Goal: Transaction & Acquisition: Purchase product/service

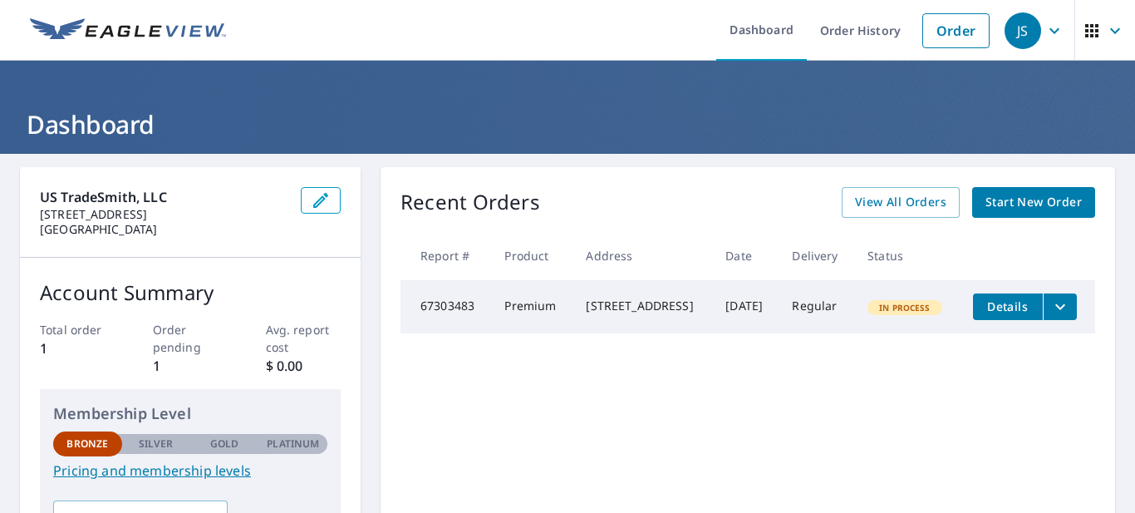
click at [1009, 211] on span "Start New Order" at bounding box center [1034, 202] width 96 height 21
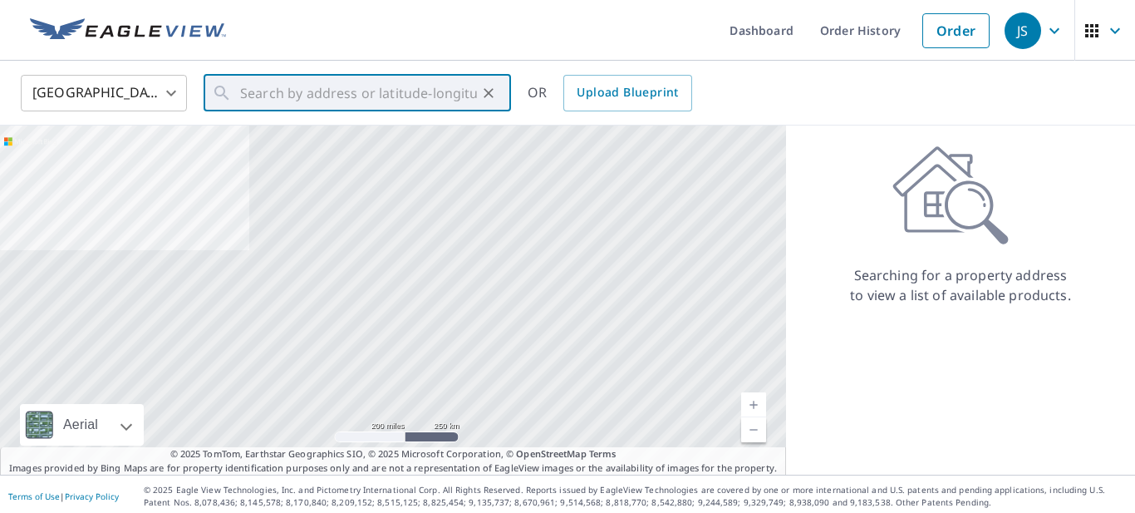
click at [435, 101] on input "text" at bounding box center [358, 93] width 237 height 47
click at [385, 106] on input "text" at bounding box center [358, 93] width 237 height 47
paste input "[STREET_ADDRESS]"
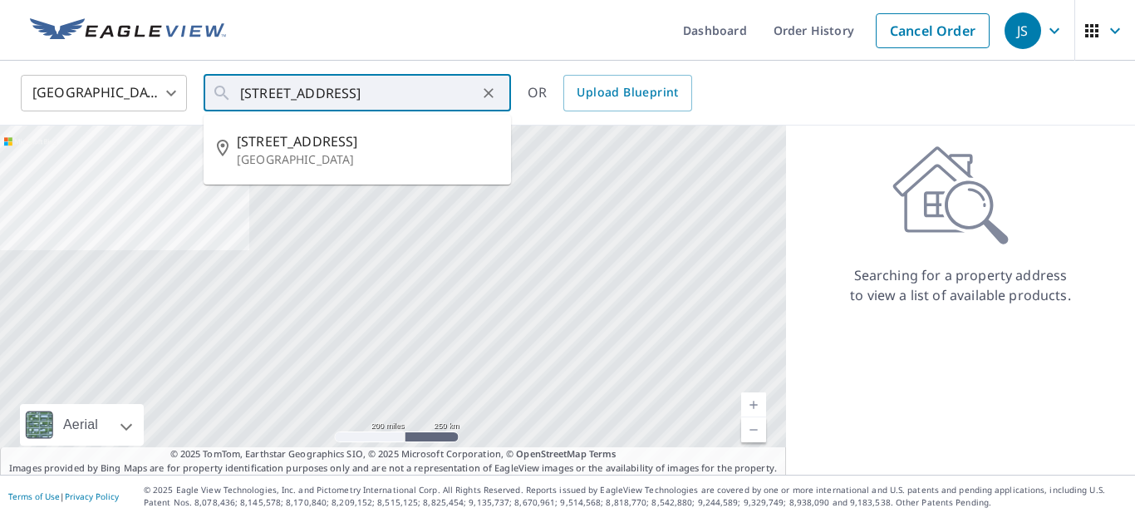
type input "[STREET_ADDRESS]"
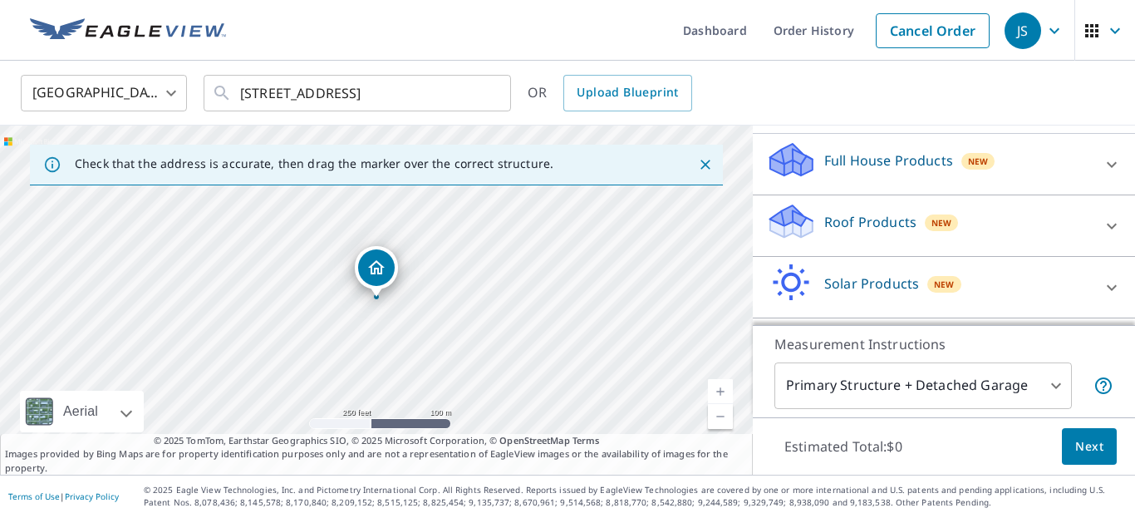
scroll to position [167, 0]
click at [1047, 225] on div "Roof Products New" at bounding box center [929, 222] width 326 height 47
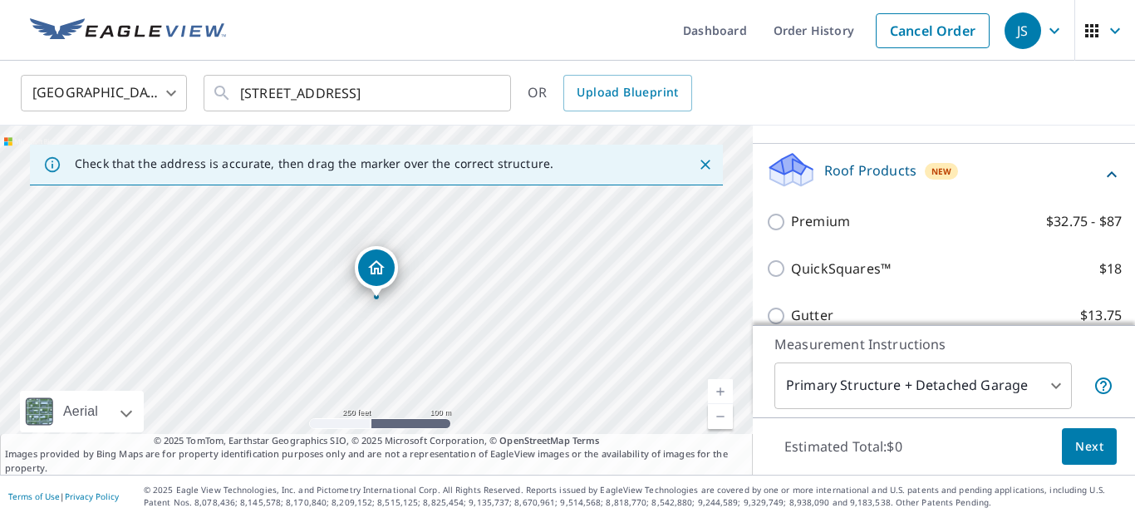
scroll to position [223, 0]
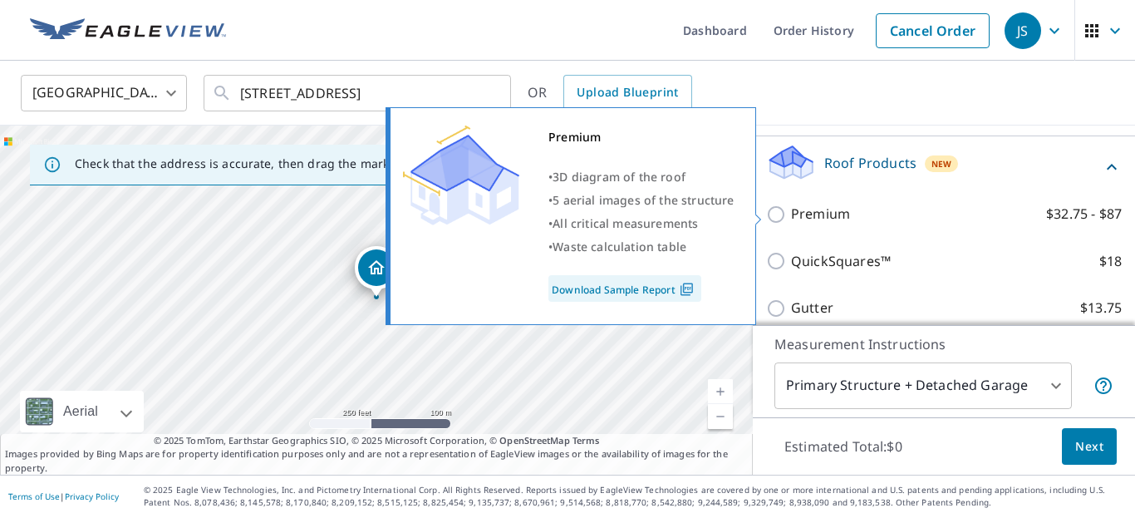
click at [775, 208] on input "Premium $32.75 - $87" at bounding box center [778, 214] width 25 height 20
checkbox input "true"
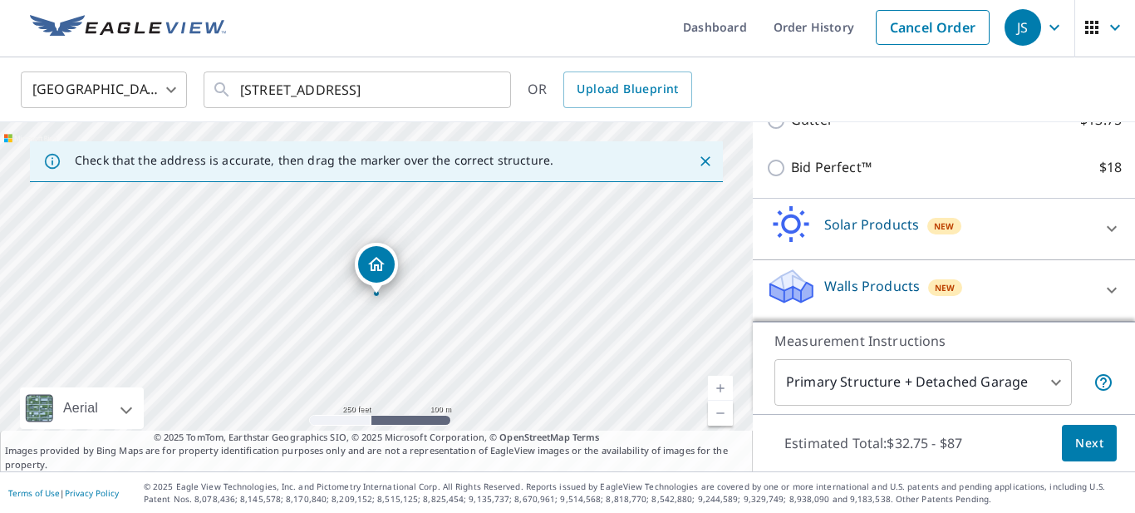
scroll to position [4, 0]
click at [1086, 429] on button "Next" at bounding box center [1089, 442] width 55 height 37
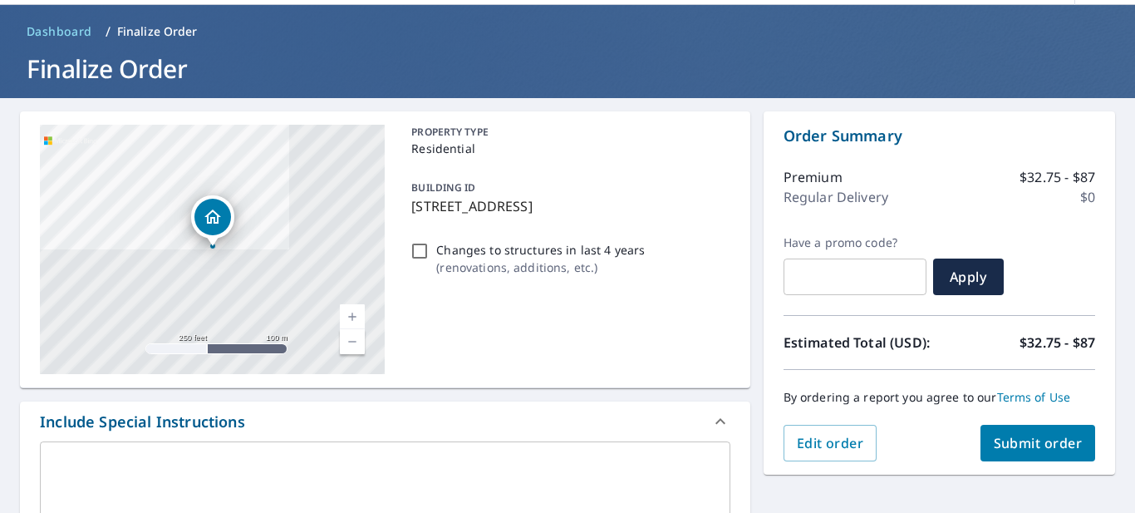
scroll to position [60, 0]
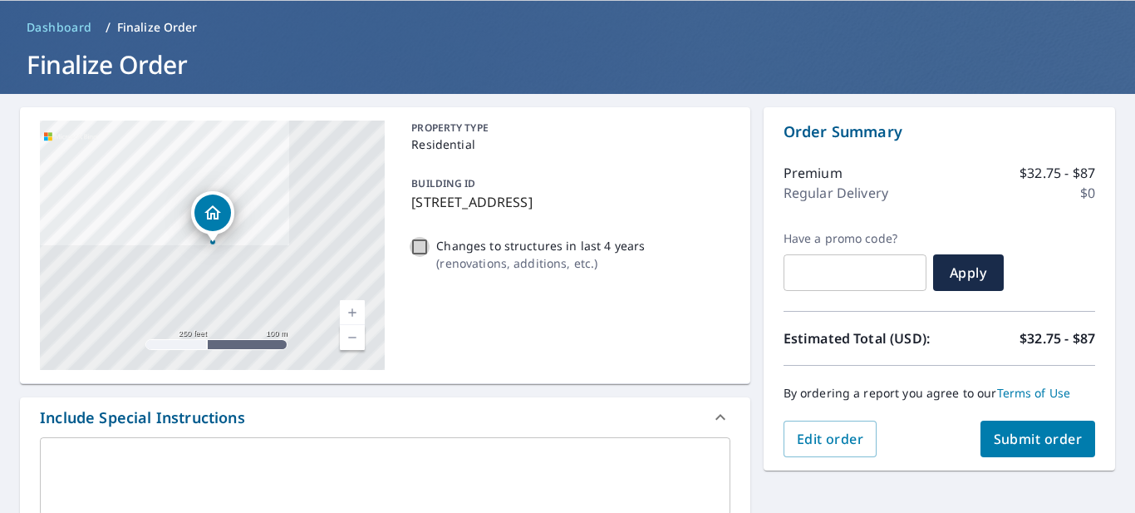
click at [416, 249] on input "Changes to structures in last 4 years ( renovations, additions, etc. )" at bounding box center [420, 247] width 20 height 20
checkbox input "true"
click at [1000, 439] on span "Submit order" at bounding box center [1038, 439] width 89 height 18
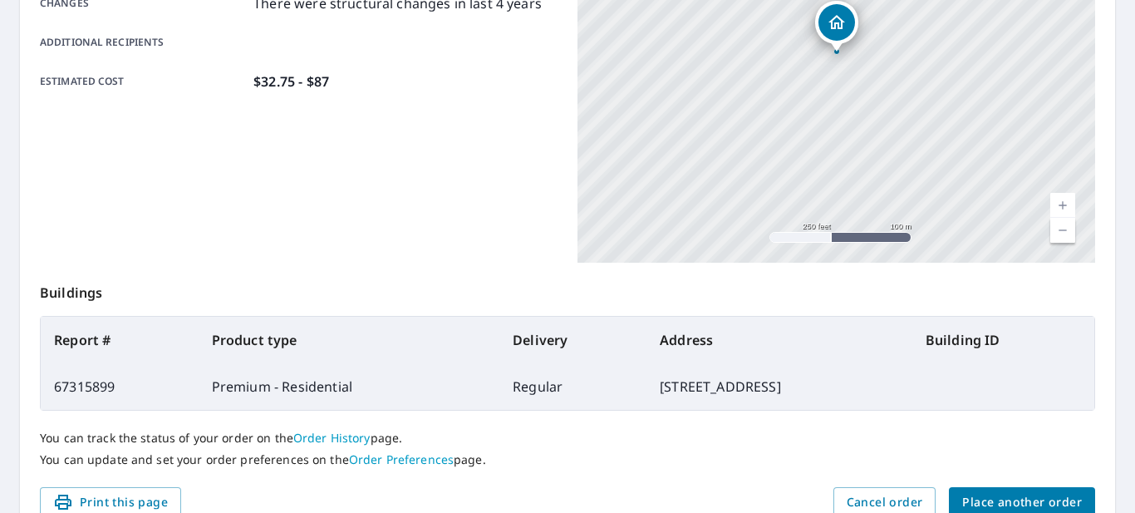
scroll to position [464, 0]
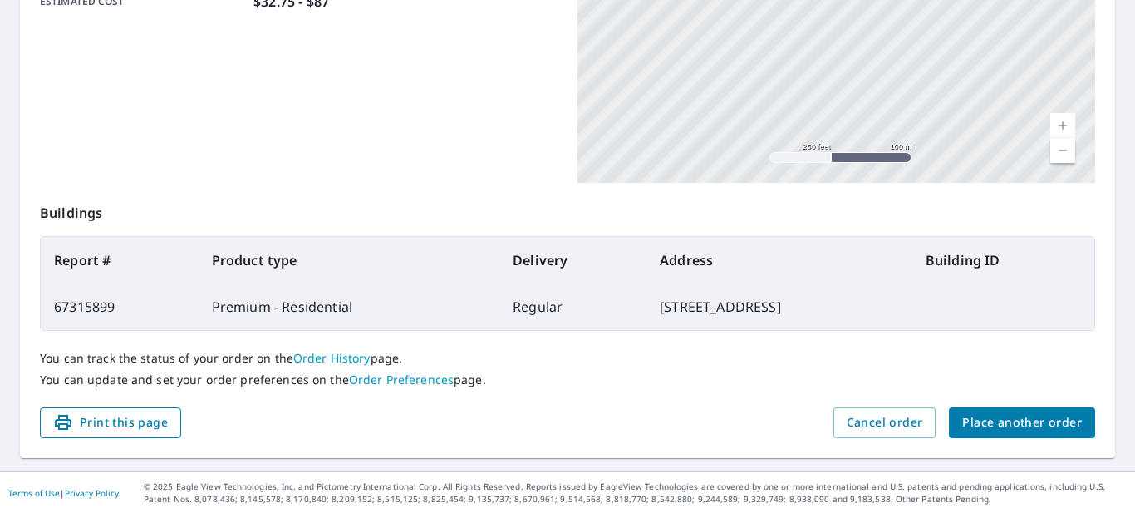
click at [130, 429] on span "Print this page" at bounding box center [110, 422] width 115 height 21
